Goal: Task Accomplishment & Management: Manage account settings

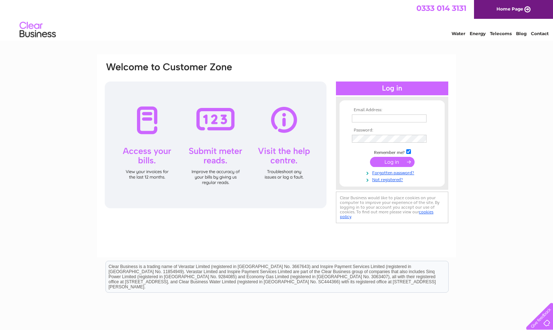
type input "[EMAIL_ADDRESS][DOMAIN_NAME]"
click at [400, 160] on input "submit" at bounding box center [392, 162] width 45 height 10
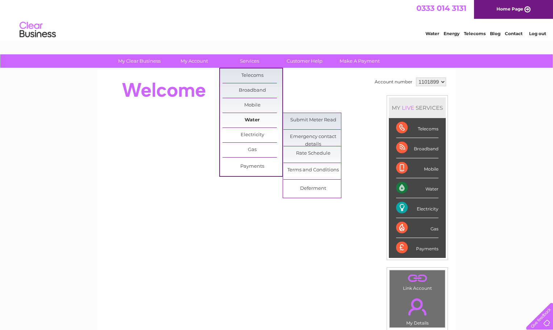
click at [254, 119] on link "Water" at bounding box center [253, 120] width 60 height 15
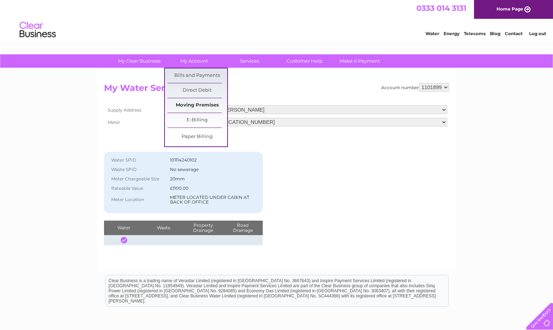
click at [202, 104] on link "Moving Premises" at bounding box center [198, 105] width 60 height 15
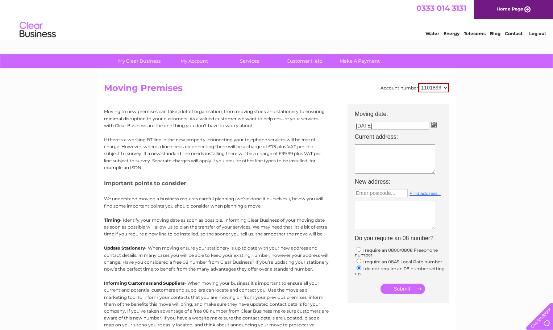
click at [434, 34] on link "Water" at bounding box center [433, 33] width 14 height 5
